Goal: Check status: Check status

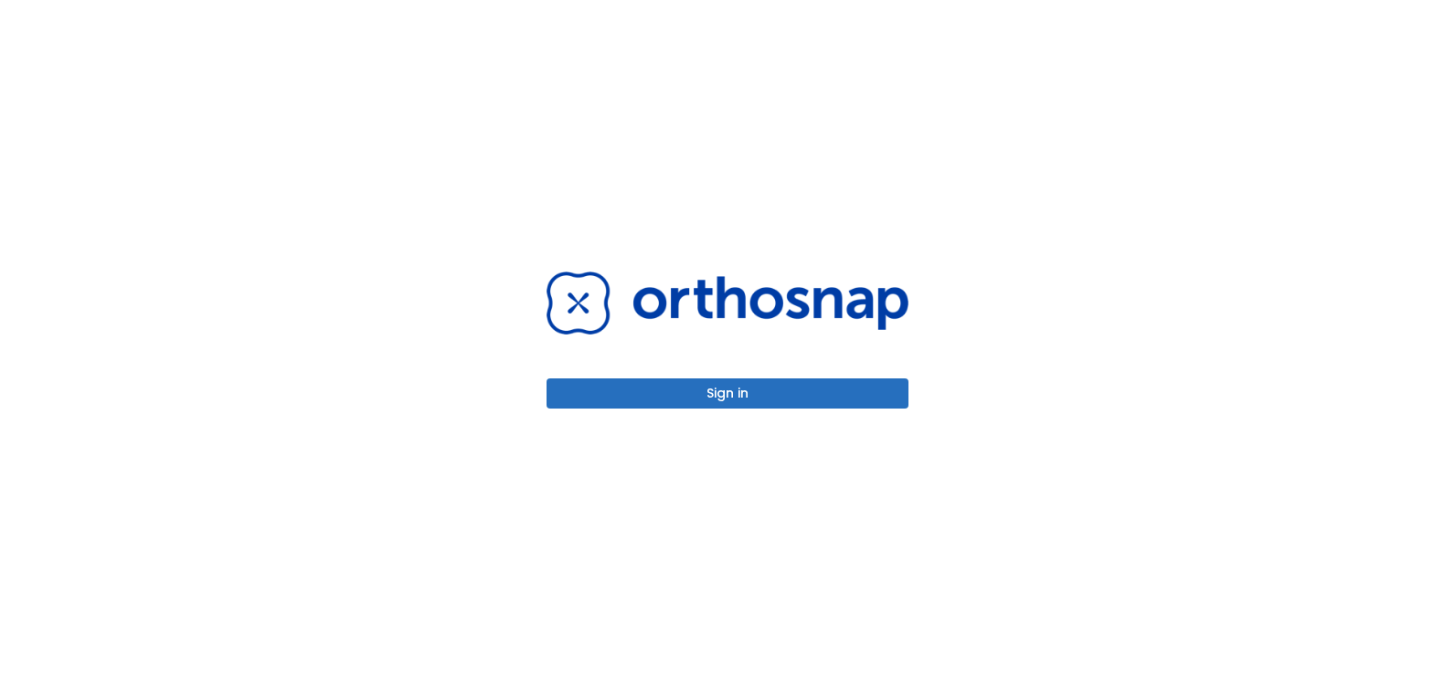
click at [673, 408] on button "Sign in" at bounding box center [728, 393] width 362 height 30
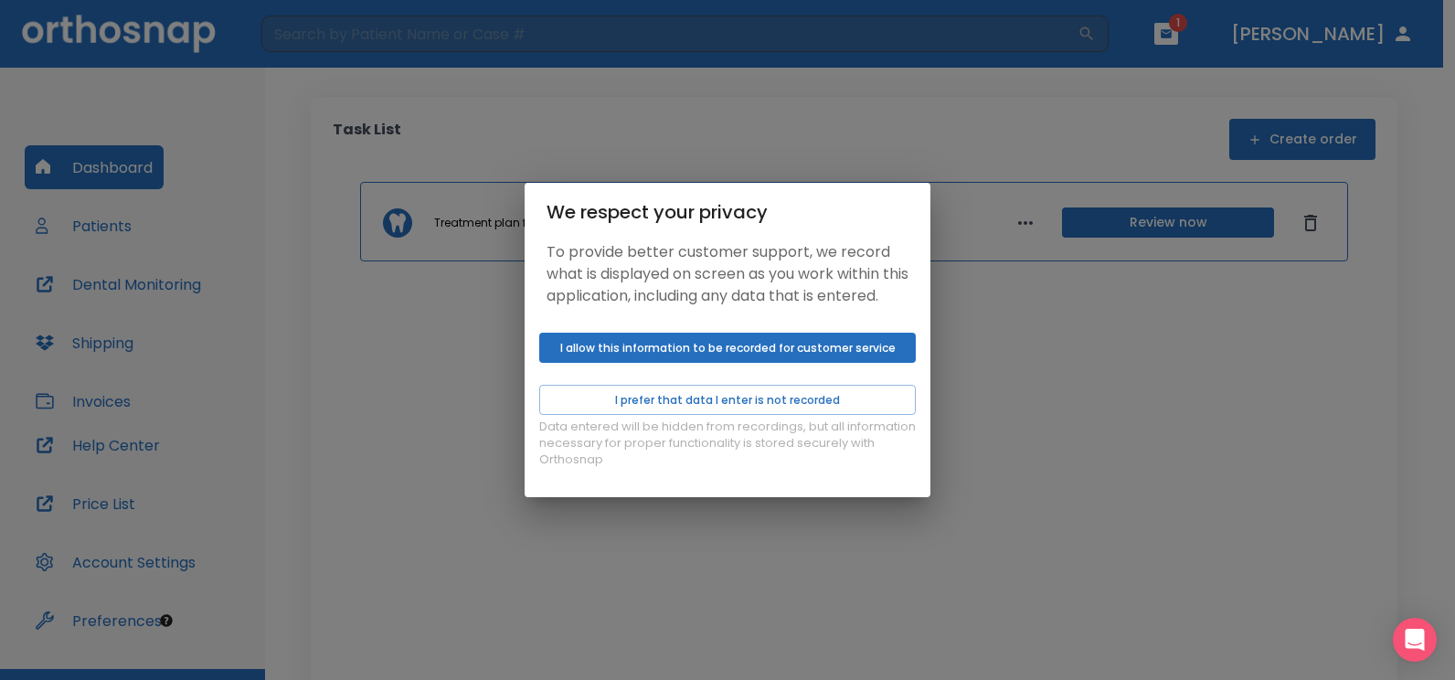
click at [1079, 420] on div "We respect your privacy To provide better customer support, we record what is d…" at bounding box center [727, 340] width 1455 height 680
click at [900, 363] on button "I allow this information to be recorded for customer service" at bounding box center [727, 348] width 377 height 30
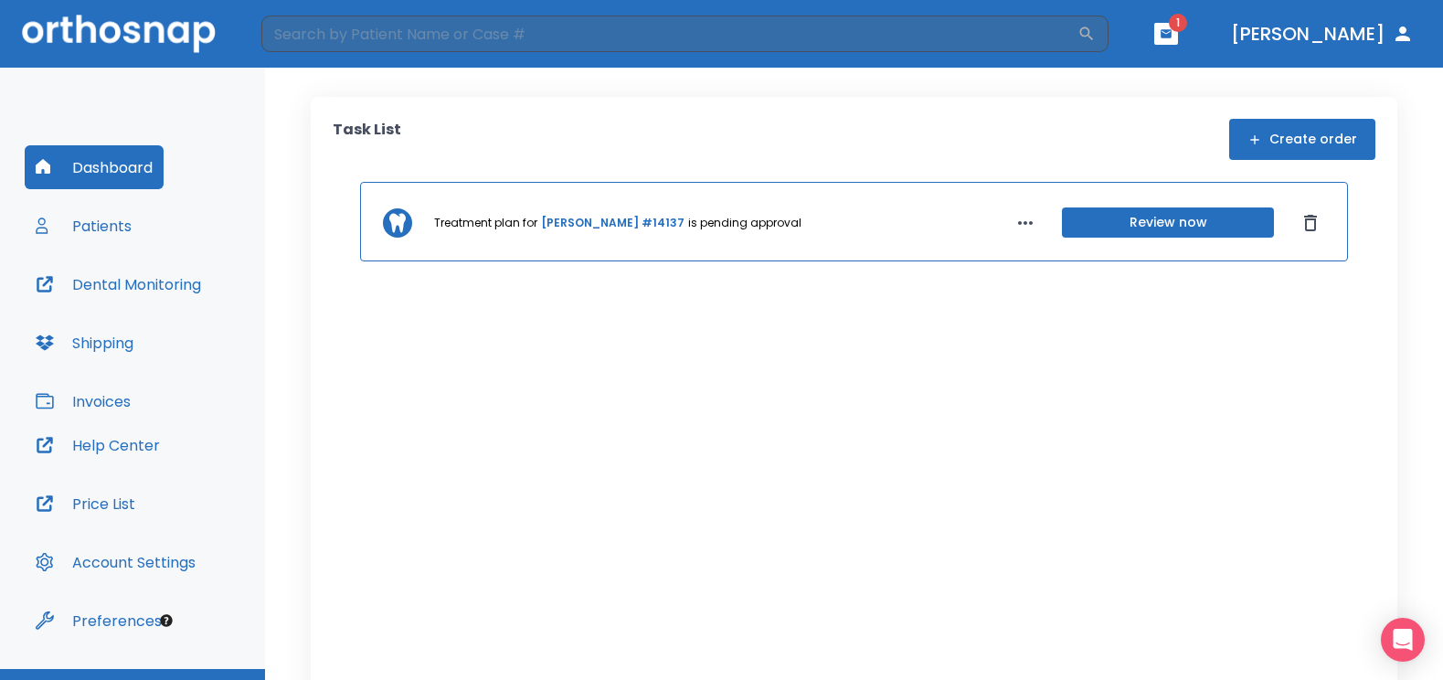
click at [1187, 23] on span "1" at bounding box center [1178, 23] width 18 height 18
click at [1172, 35] on icon "button" at bounding box center [1166, 33] width 11 height 8
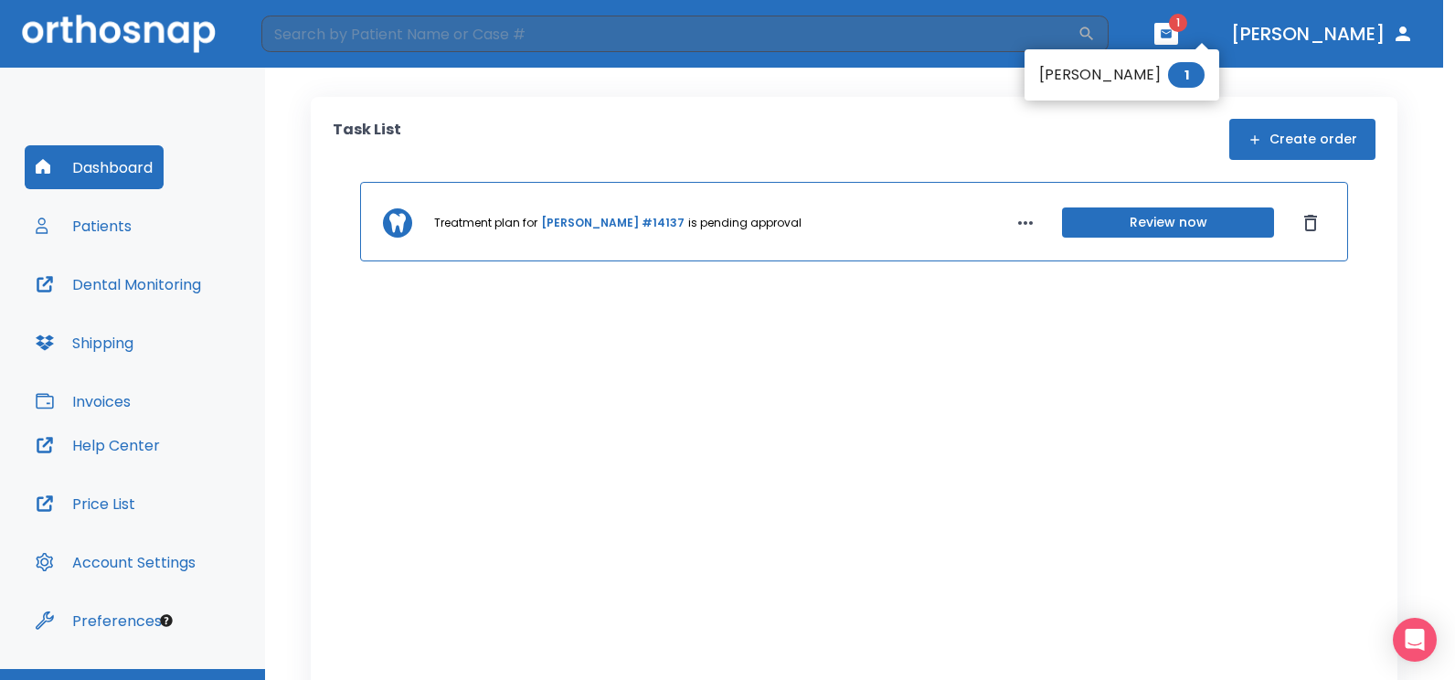
click at [1124, 68] on li "[PERSON_NAME] 1" at bounding box center [1122, 75] width 195 height 37
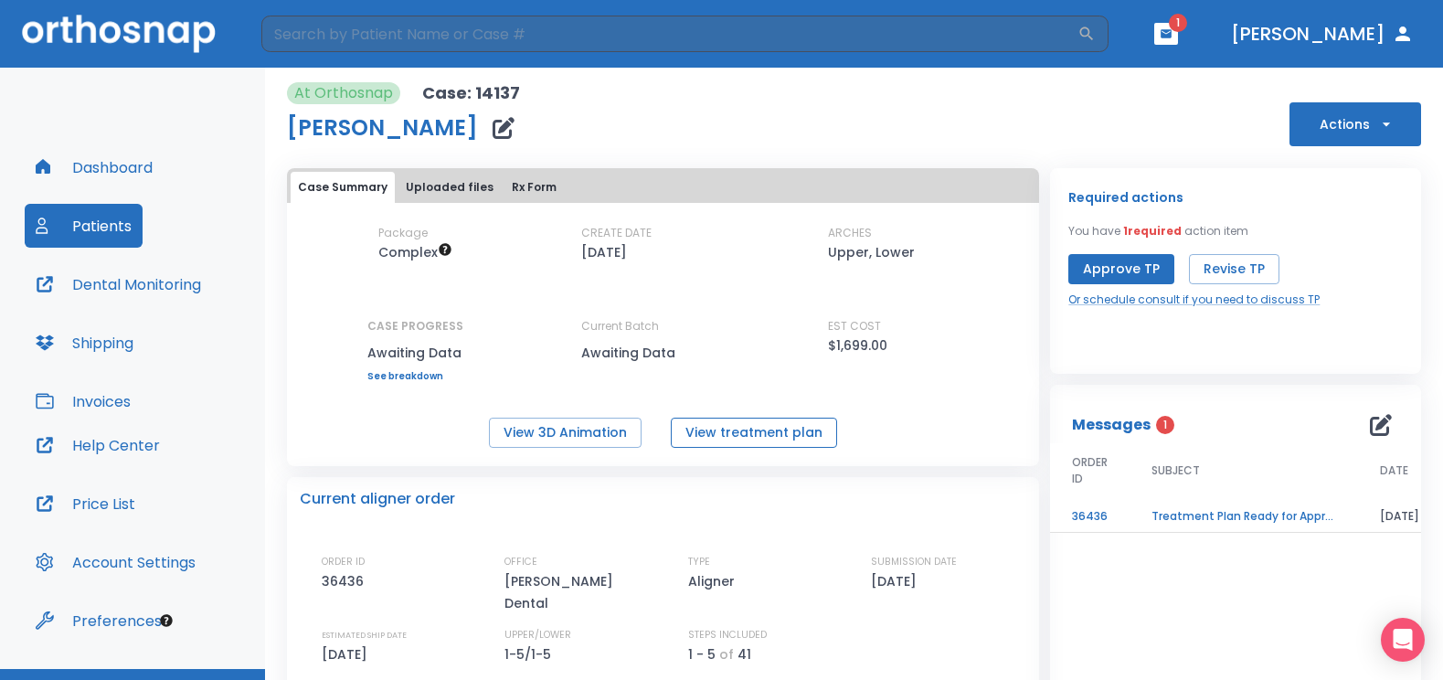
click at [760, 425] on button "View treatment plan" at bounding box center [754, 433] width 166 height 30
click at [527, 431] on button "View 3D Animation" at bounding box center [565, 433] width 153 height 30
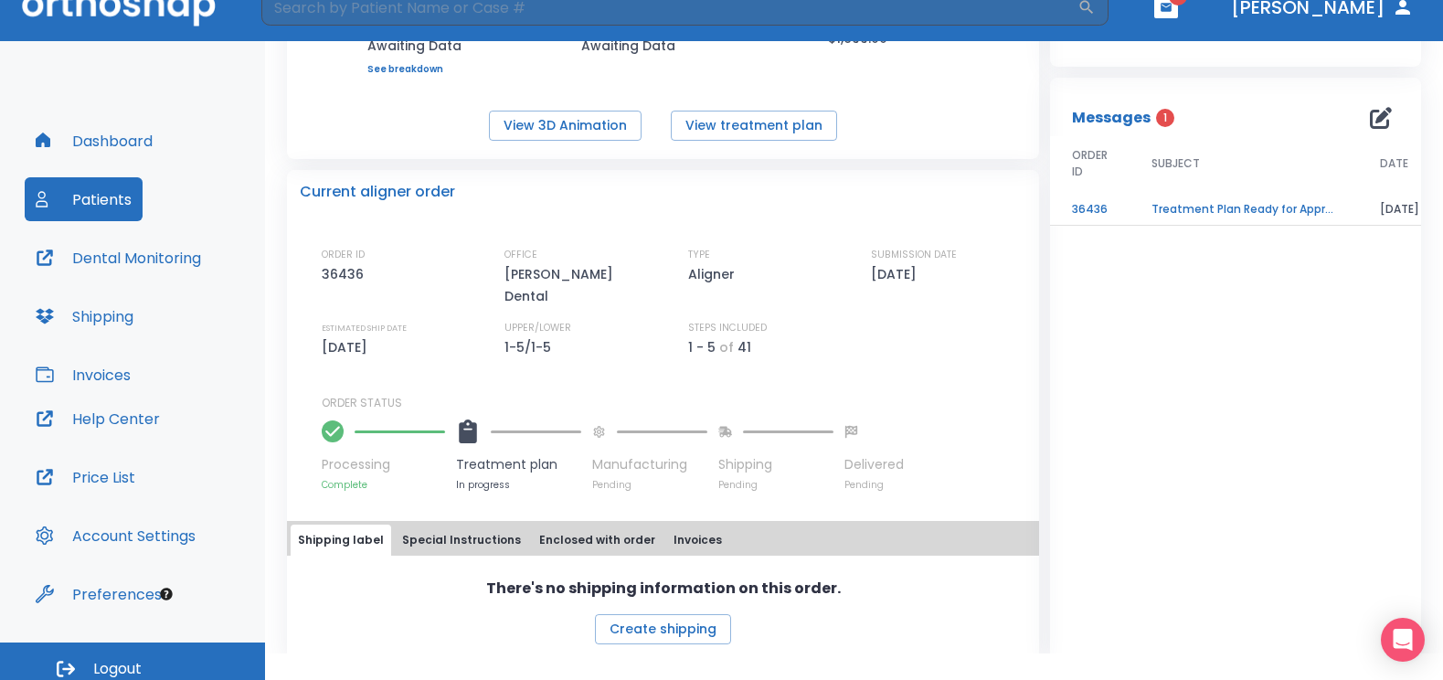
scroll to position [38, 0]
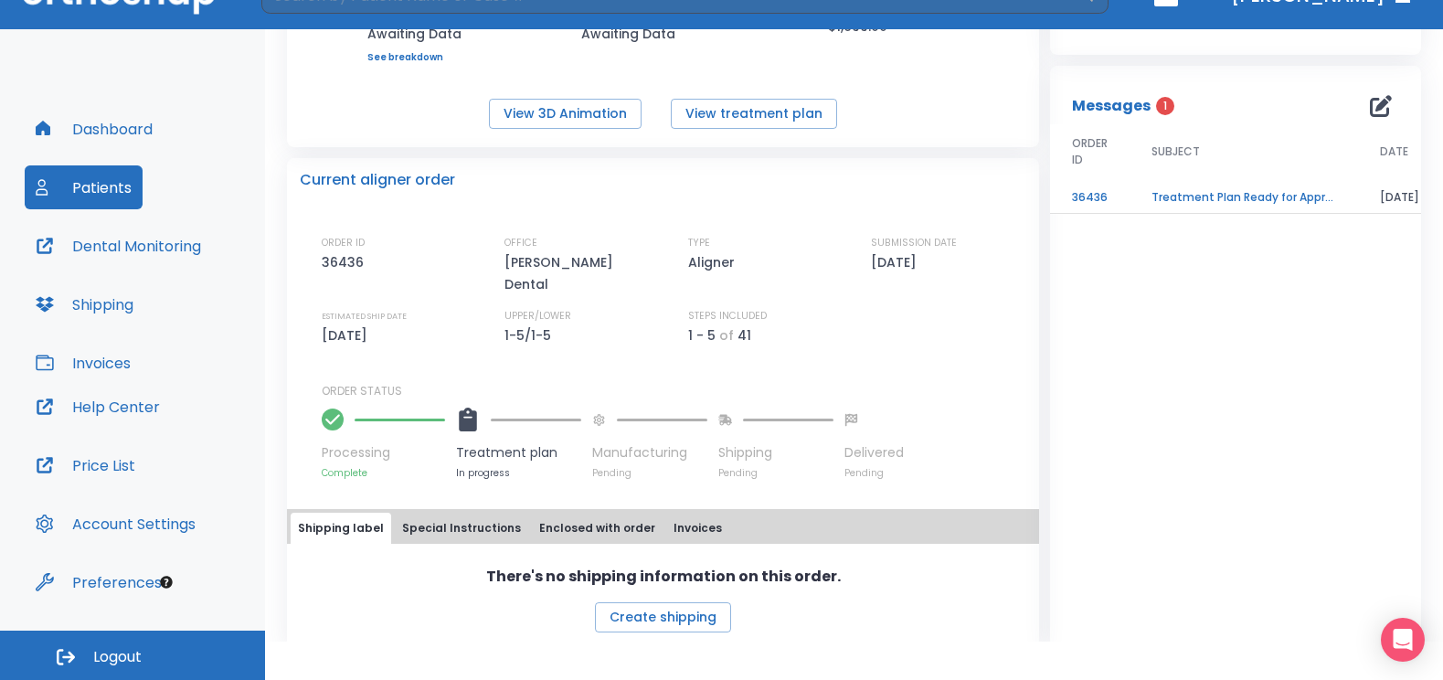
click at [131, 658] on span "Logout" at bounding box center [117, 657] width 48 height 20
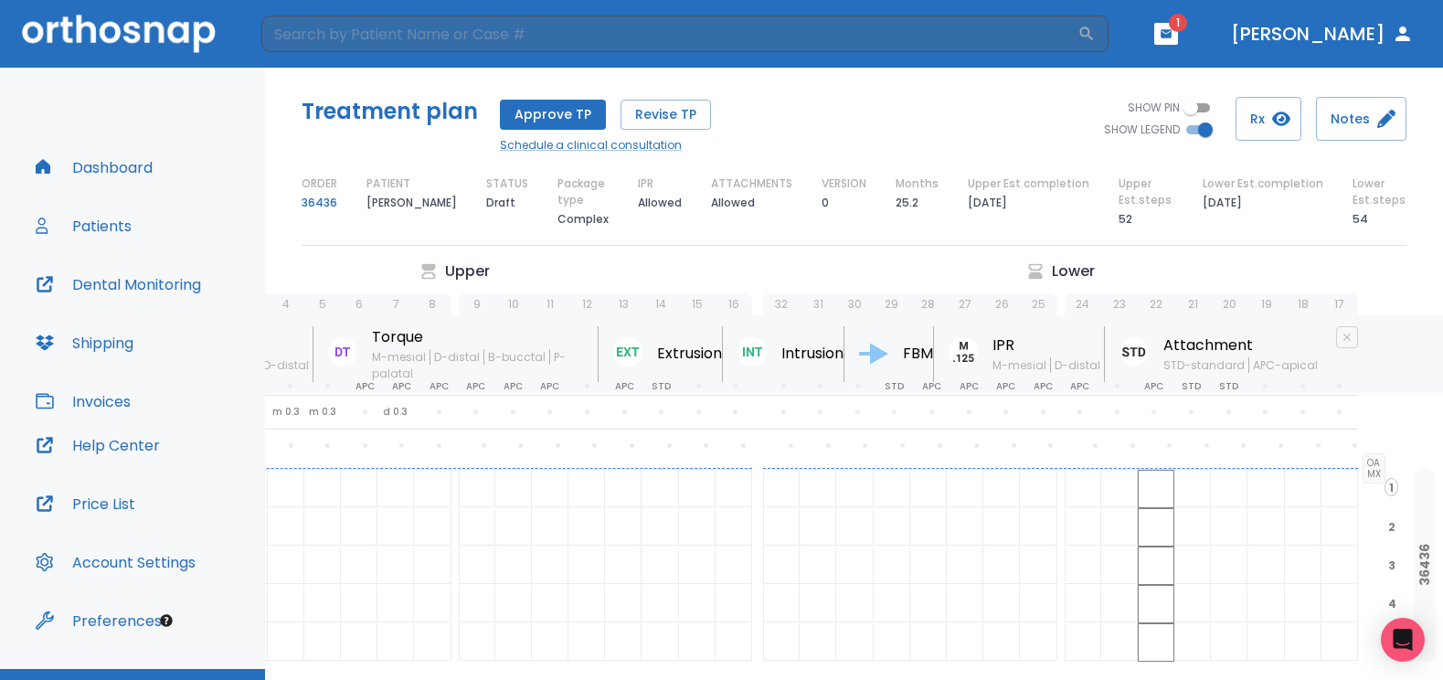
scroll to position [0, 205]
